Goal: Task Accomplishment & Management: Manage account settings

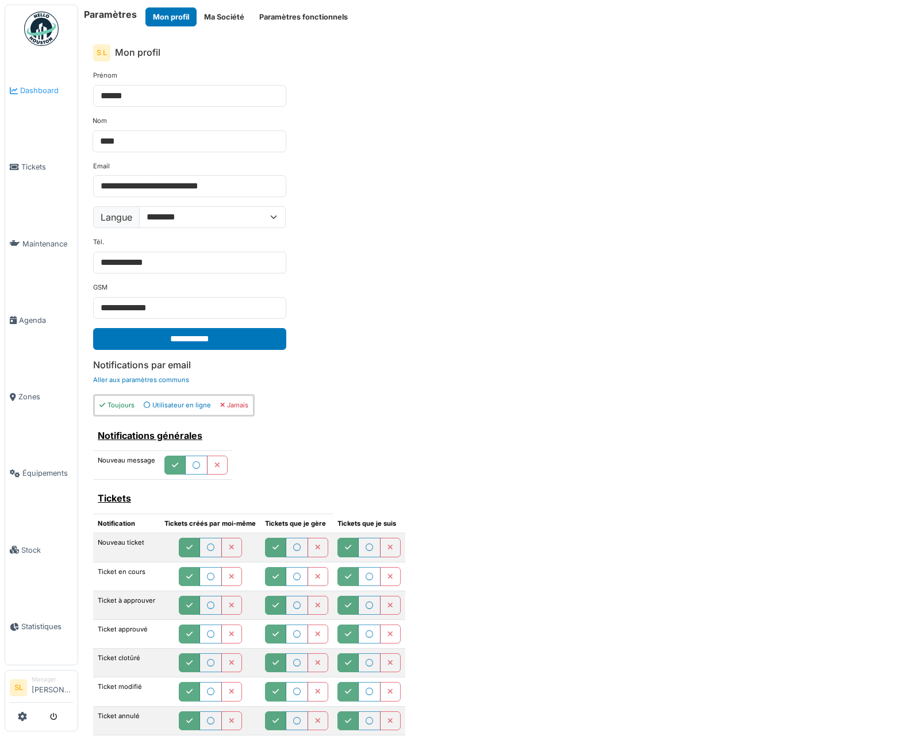
click at [46, 86] on span "Dashboard" at bounding box center [46, 90] width 53 height 11
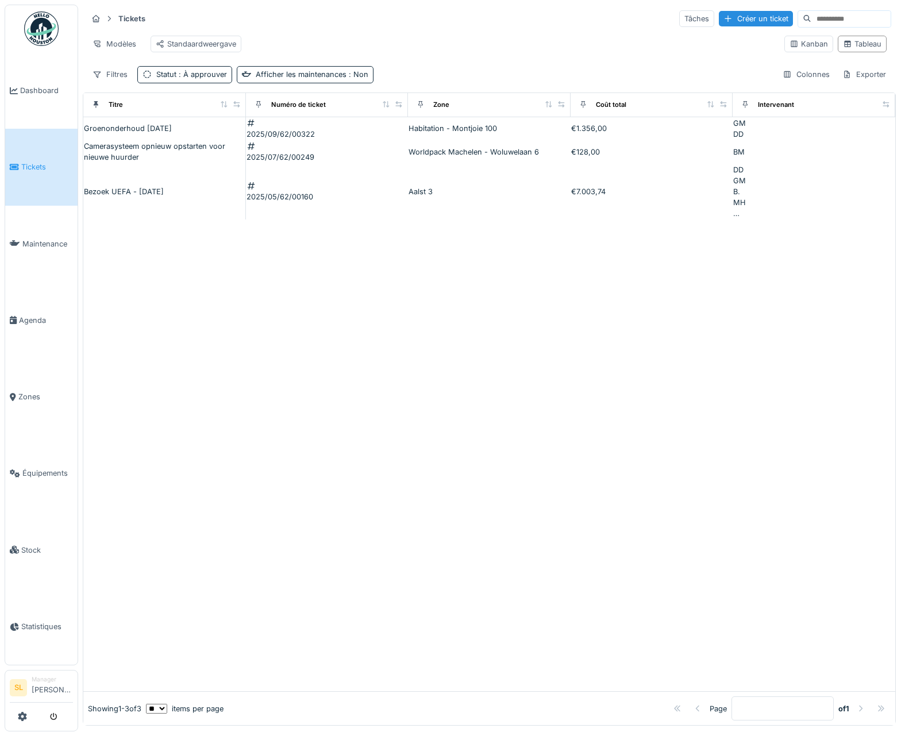
click at [168, 134] on div "Groenonderhoud [DATE]" at bounding box center [128, 128] width 88 height 11
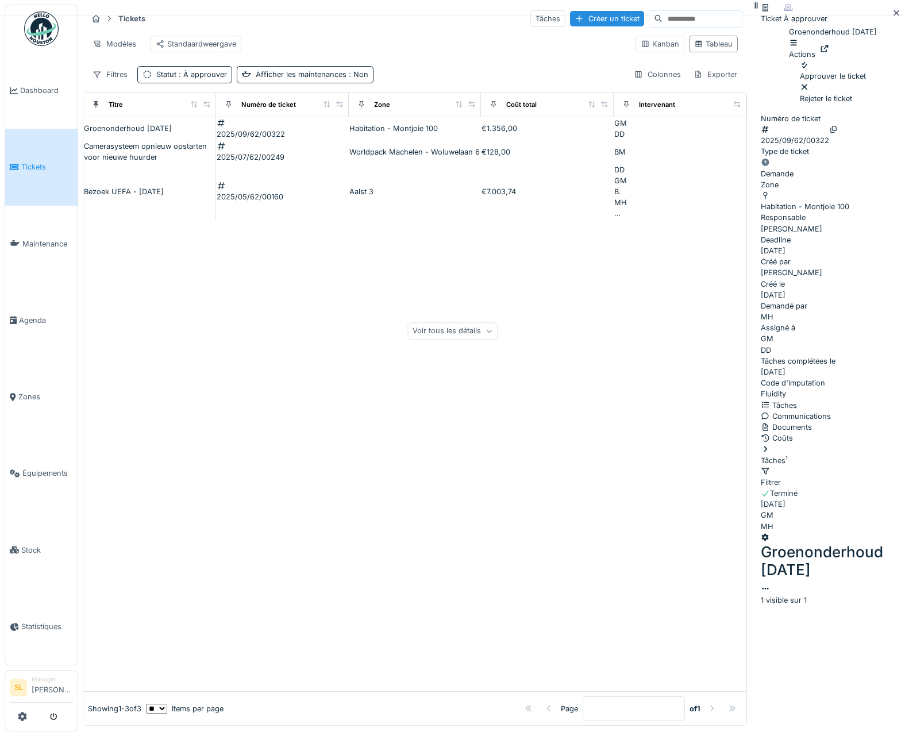
click at [800, 82] on div "Approuver le ticket" at bounding box center [833, 71] width 66 height 22
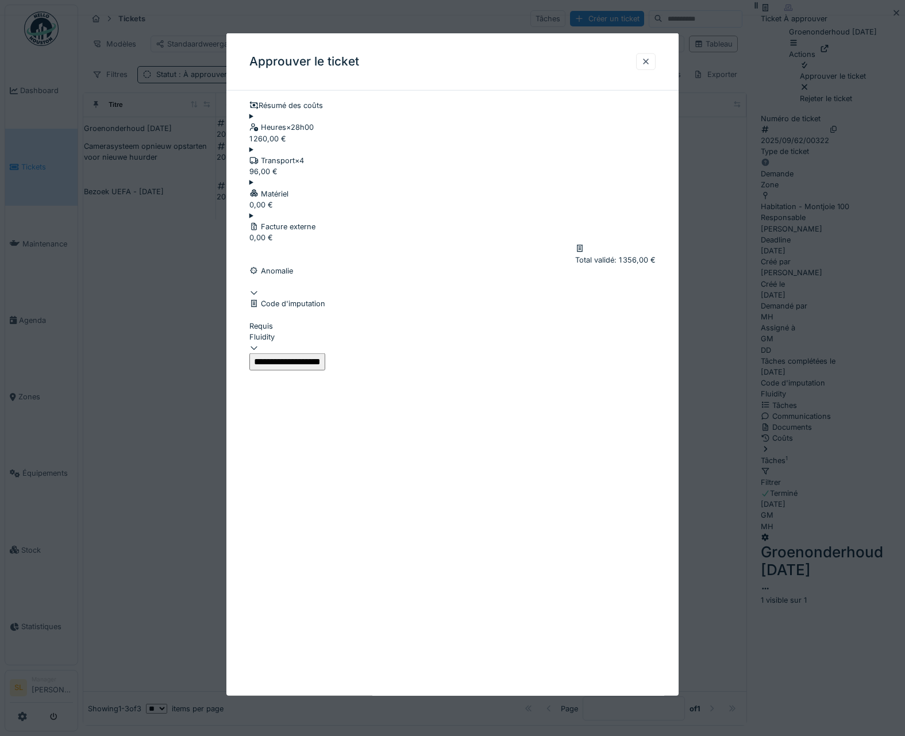
click at [325, 371] on input "**********" at bounding box center [287, 361] width 76 height 17
